Goal: Task Accomplishment & Management: Manage account settings

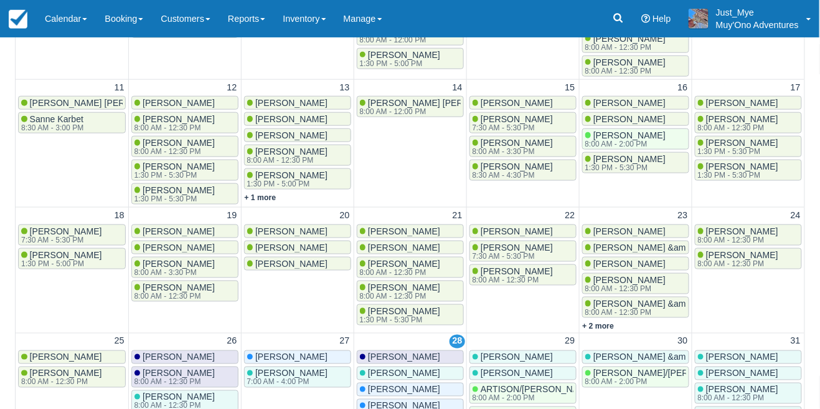
scroll to position [321, 0]
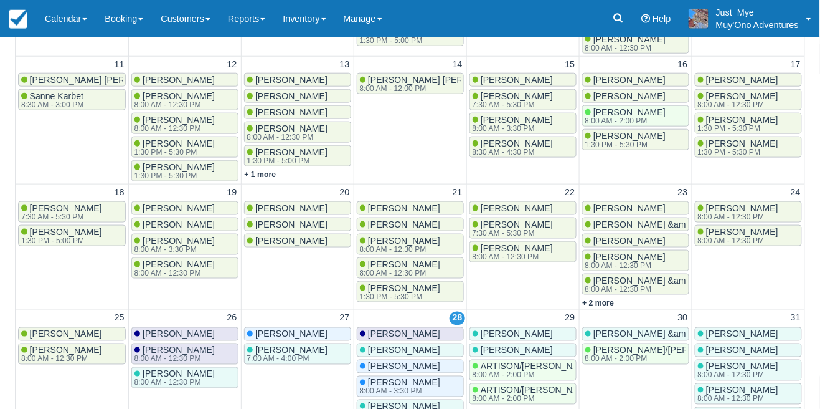
click at [549, 334] on span "[PERSON_NAME]" at bounding box center [517, 334] width 72 height 10
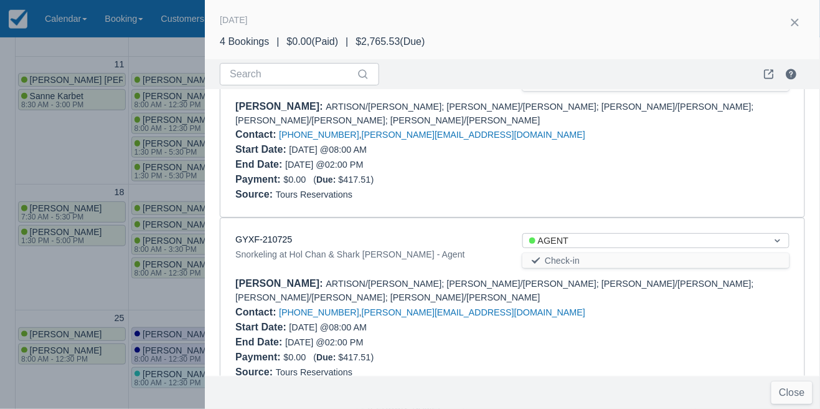
scroll to position [221, 0]
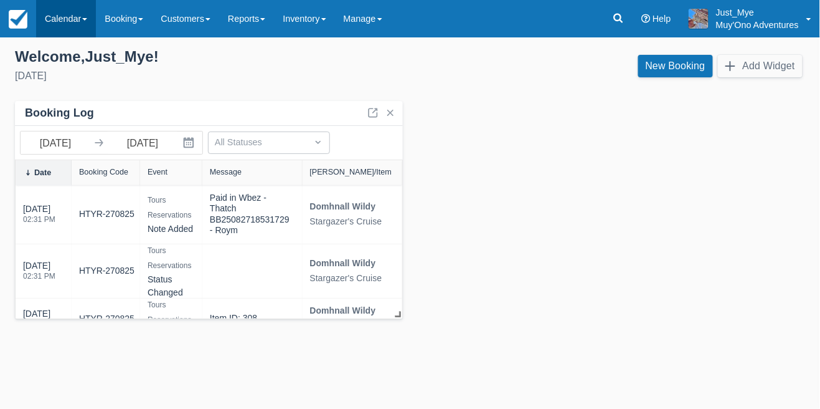
click at [70, 7] on link "Calendar" at bounding box center [66, 18] width 60 height 37
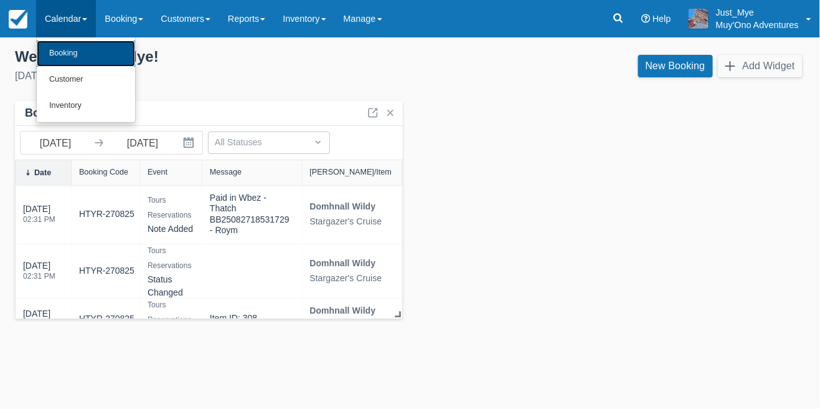
click at [92, 58] on link "Booking" at bounding box center [86, 53] width 98 height 26
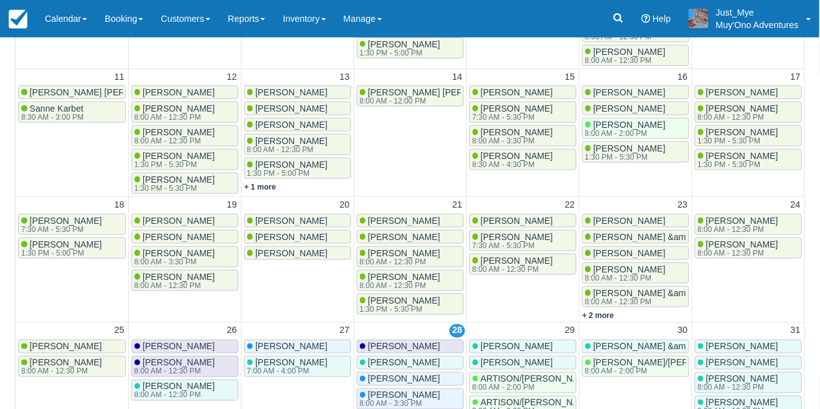
scroll to position [321, 0]
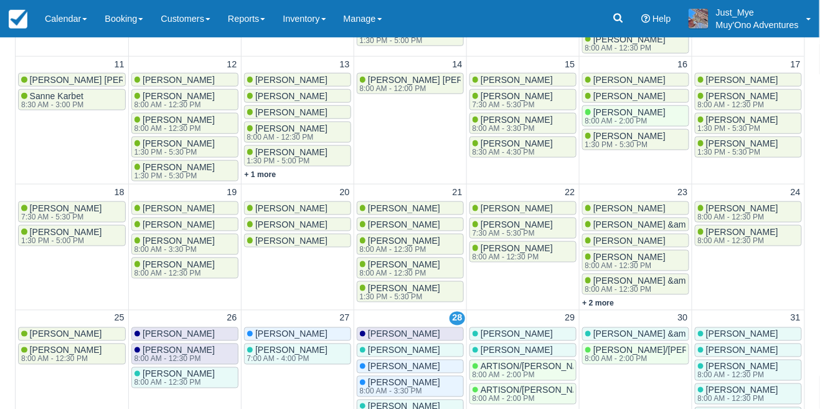
click at [633, 333] on span "[PERSON_NAME] &amp; [PERSON_NAME]" at bounding box center [681, 334] width 175 height 10
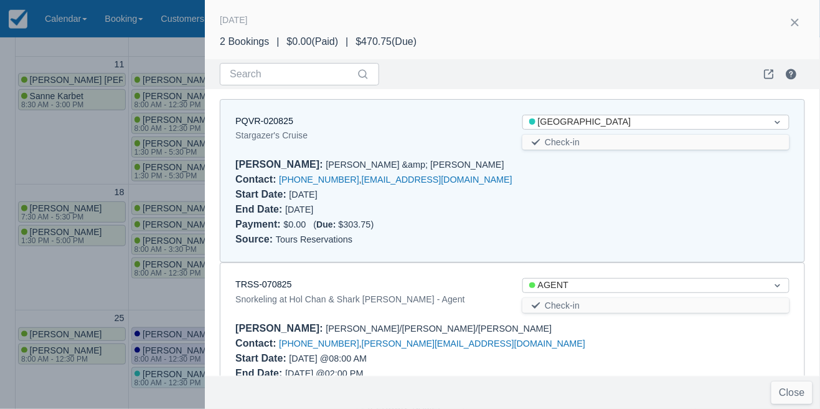
scroll to position [0, 0]
click at [150, 361] on div at bounding box center [410, 204] width 820 height 409
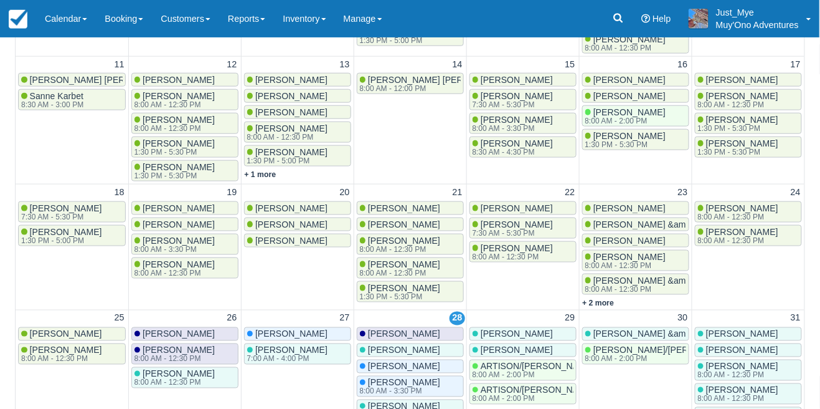
click at [410, 242] on span "[PERSON_NAME]" at bounding box center [404, 240] width 72 height 10
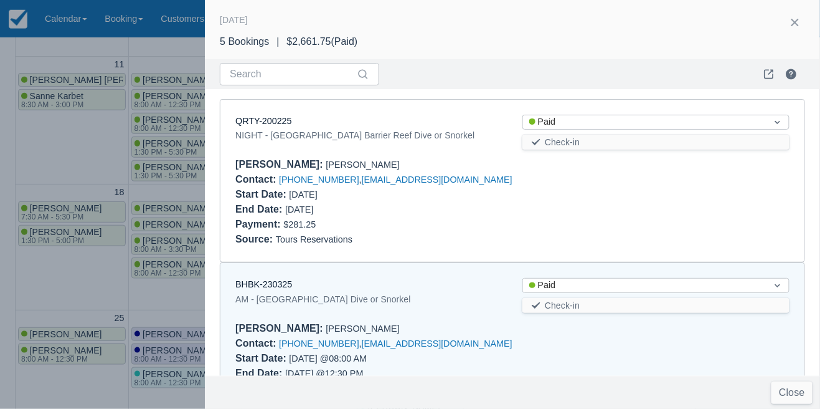
scroll to position [173, 0]
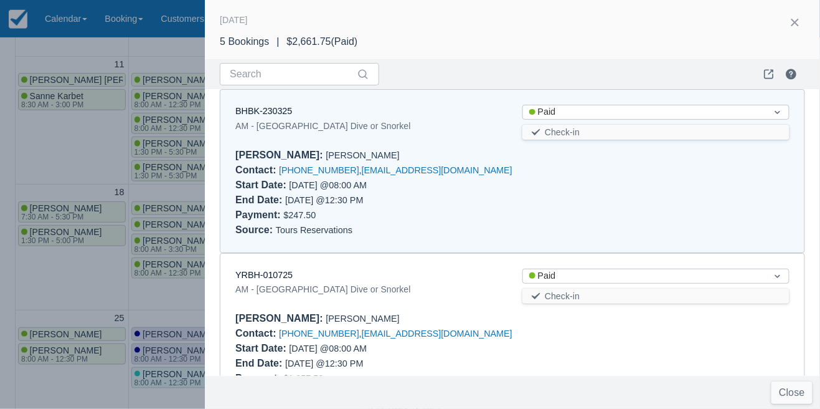
click at [100, 297] on div at bounding box center [410, 204] width 820 height 409
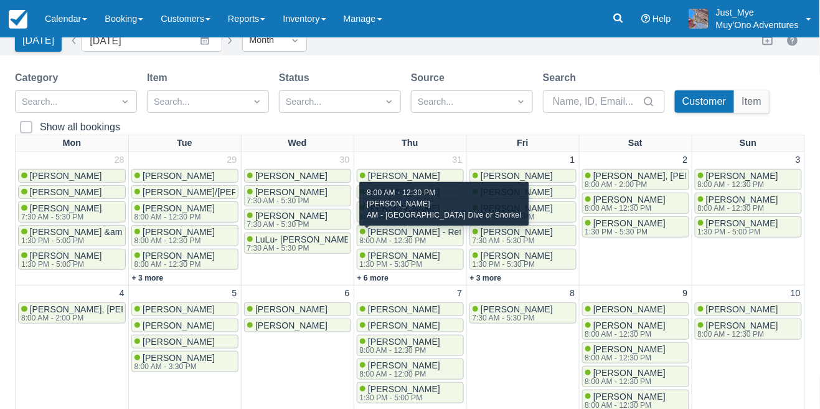
scroll to position [105, 0]
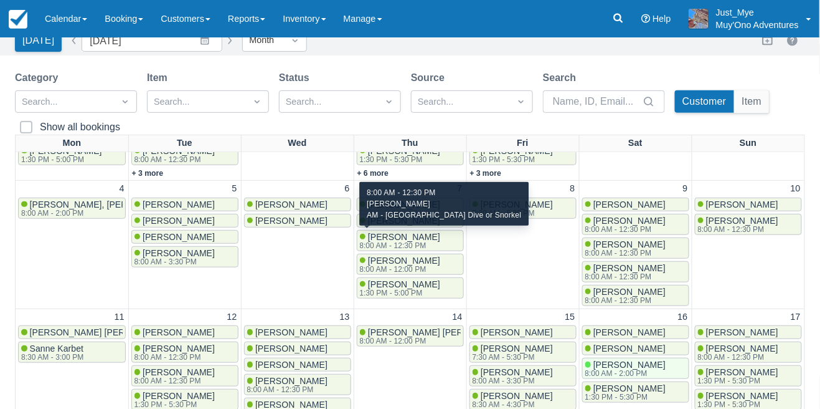
click at [672, 287] on div "[PERSON_NAME] 8:00 AM - 12:30 PM" at bounding box center [636, 295] width 101 height 17
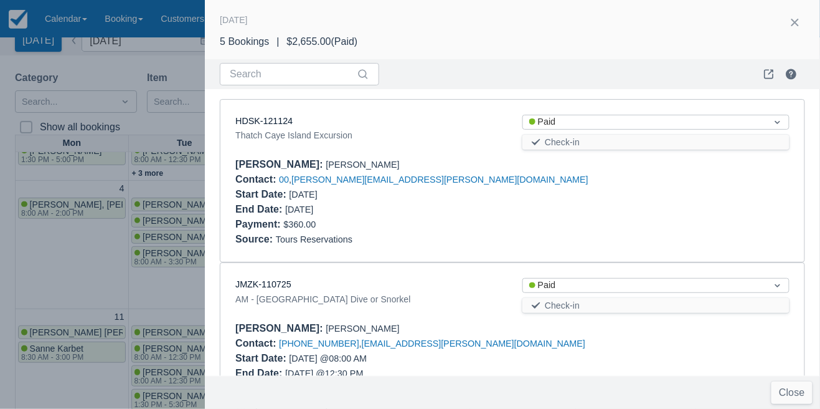
scroll to position [549, 0]
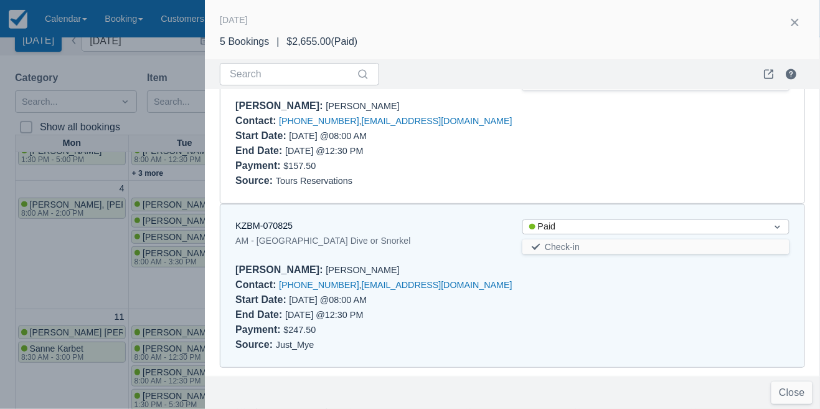
click at [169, 281] on div at bounding box center [410, 204] width 820 height 409
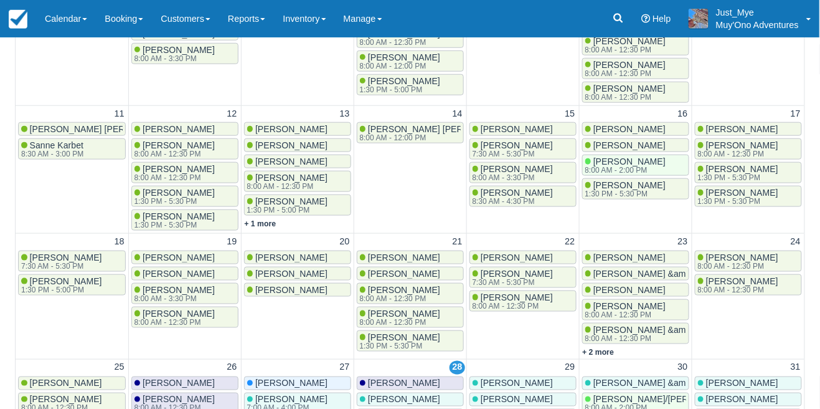
scroll to position [321, 0]
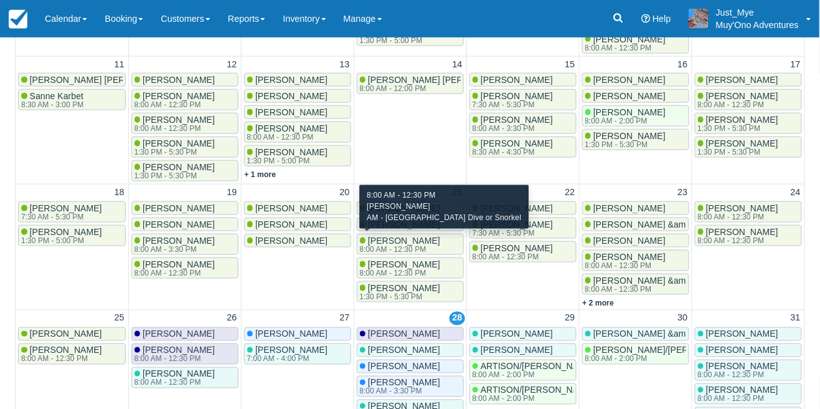
click at [789, 335] on div "[PERSON_NAME]" at bounding box center [749, 334] width 102 height 10
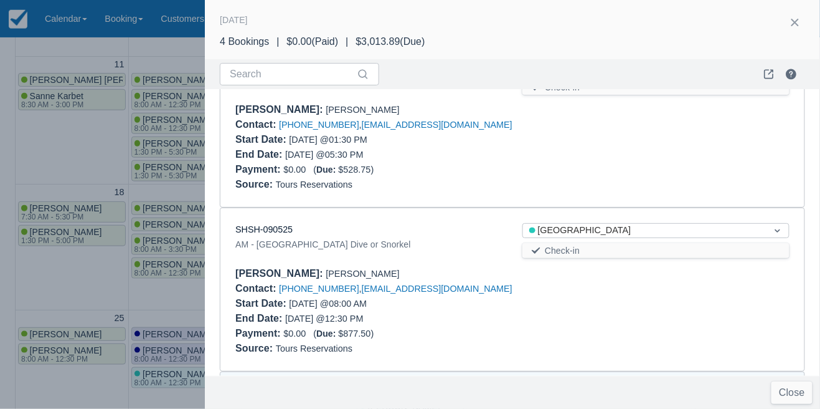
scroll to position [0, 0]
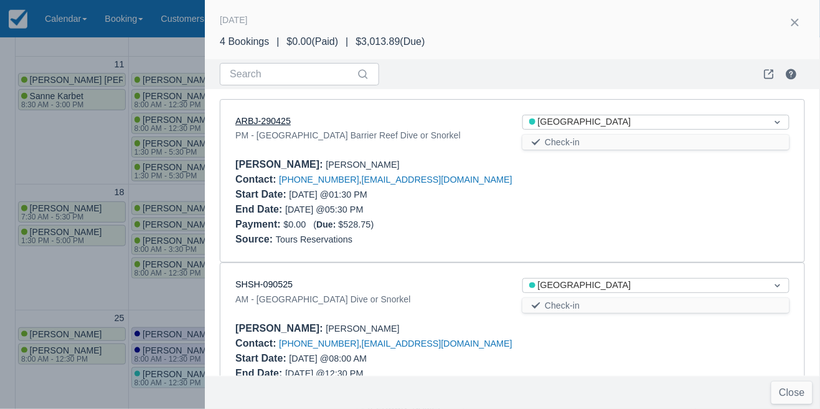
click at [245, 123] on link "ARBJ-290425" at bounding box center [262, 121] width 55 height 10
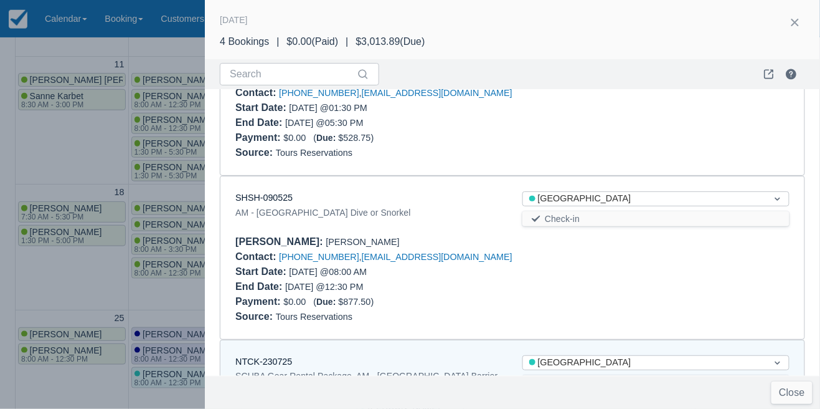
scroll to position [91, 0]
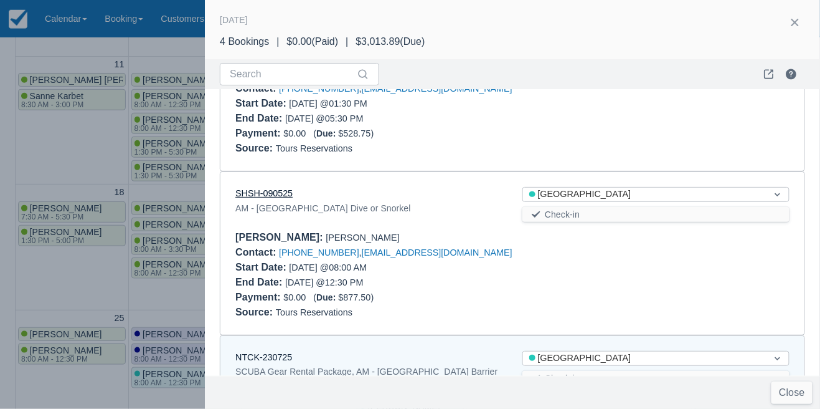
click at [248, 197] on link "SHSH-090525" at bounding box center [263, 193] width 57 height 10
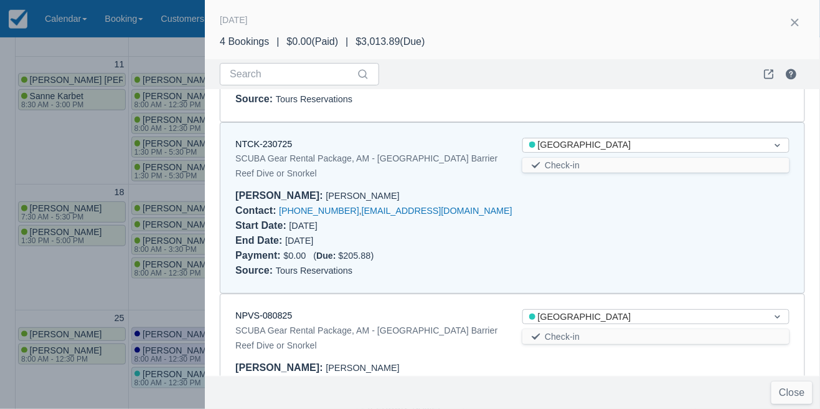
scroll to position [310, 0]
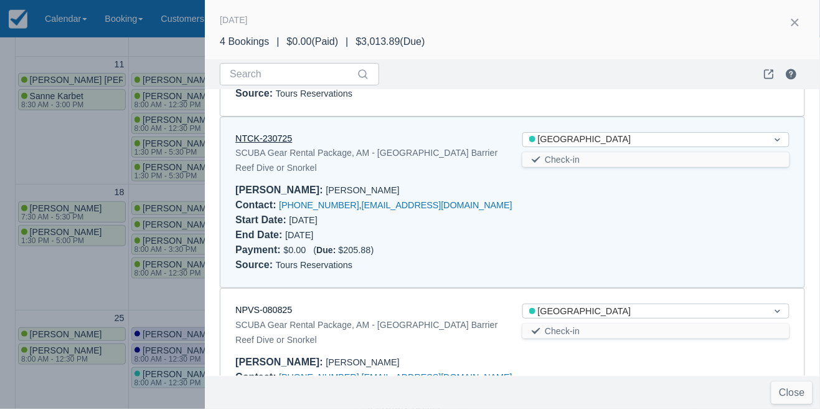
click at [239, 141] on link "NTCK-230725" at bounding box center [263, 138] width 57 height 10
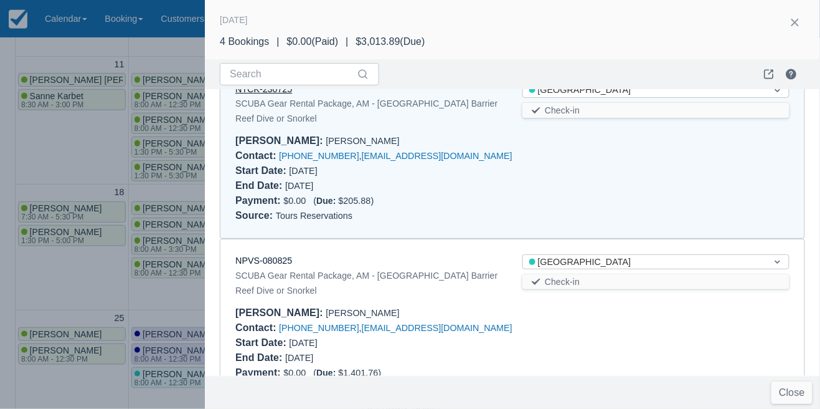
scroll to position [404, 0]
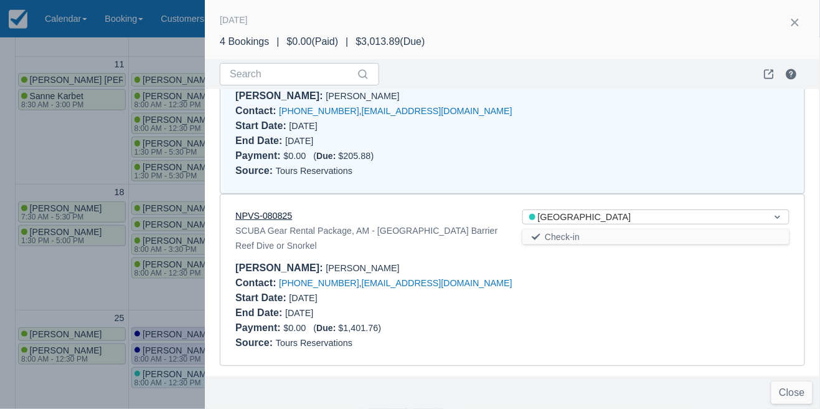
click at [263, 214] on link "NPVS-080825" at bounding box center [263, 216] width 57 height 10
click at [183, 131] on div at bounding box center [410, 204] width 820 height 409
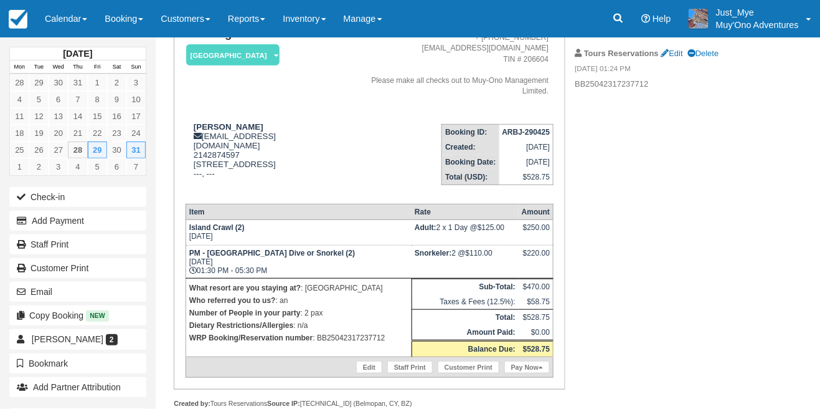
scroll to position [108, 0]
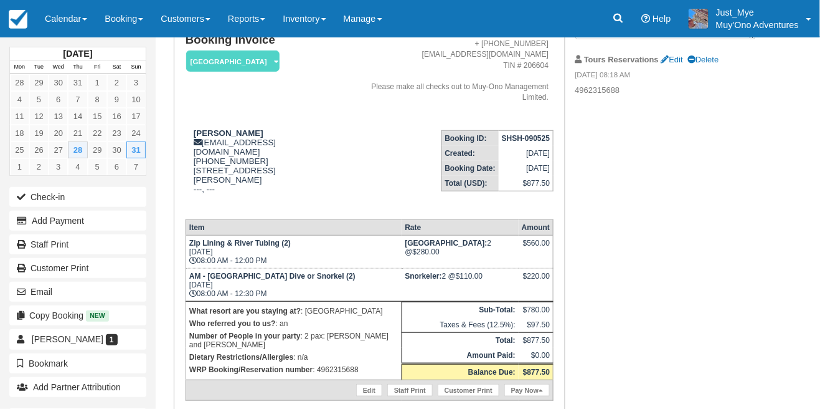
scroll to position [102, 0]
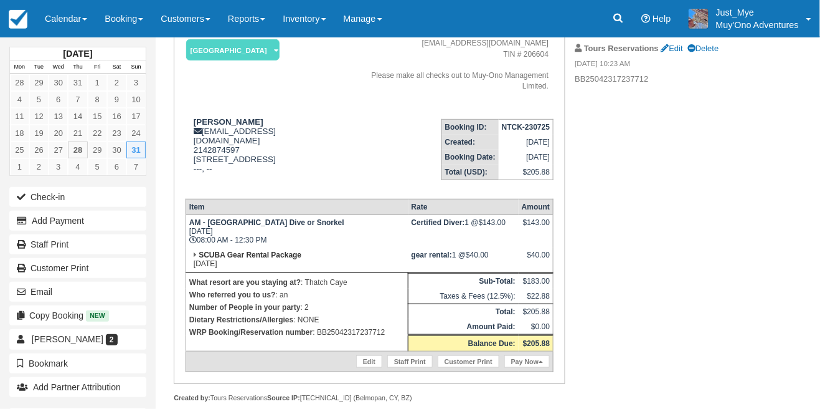
scroll to position [116, 0]
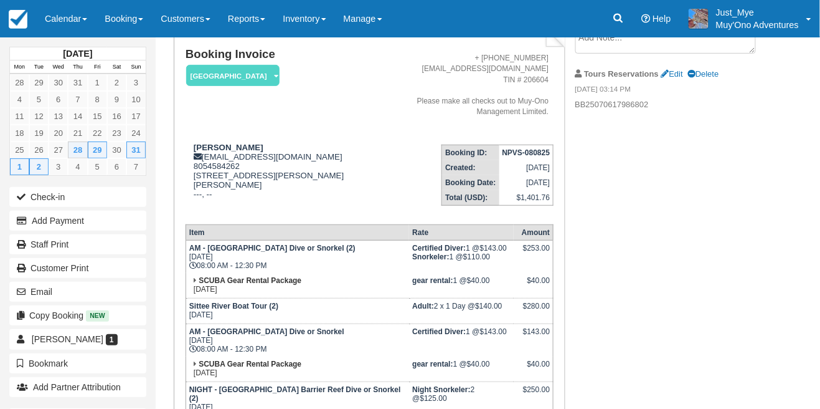
scroll to position [87, 0]
